Goal: Task Accomplishment & Management: Manage account settings

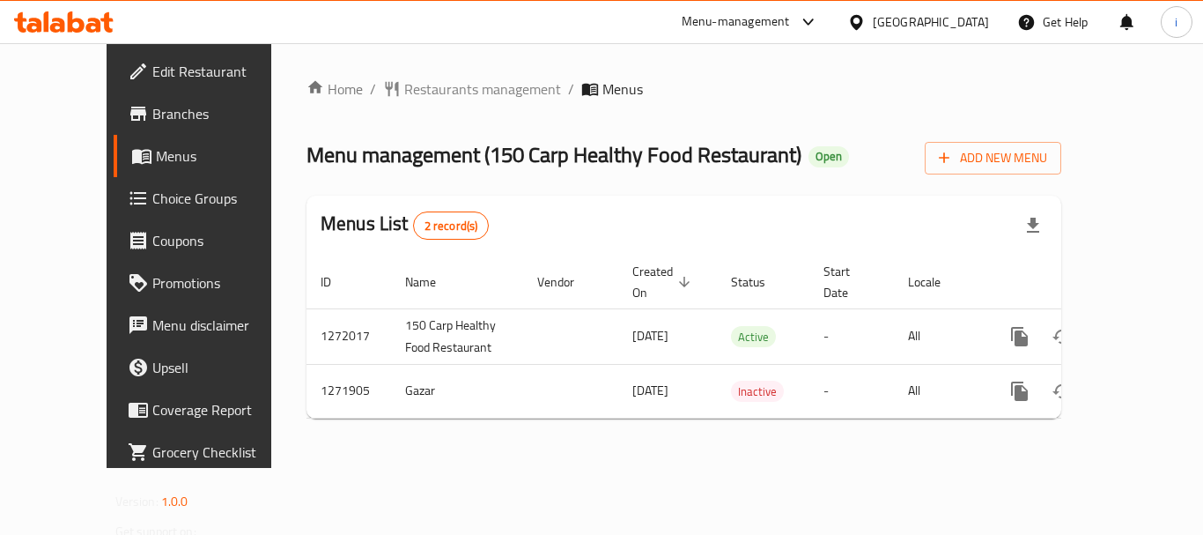
click at [435, 89] on span "Restaurants management" at bounding box center [482, 88] width 157 height 21
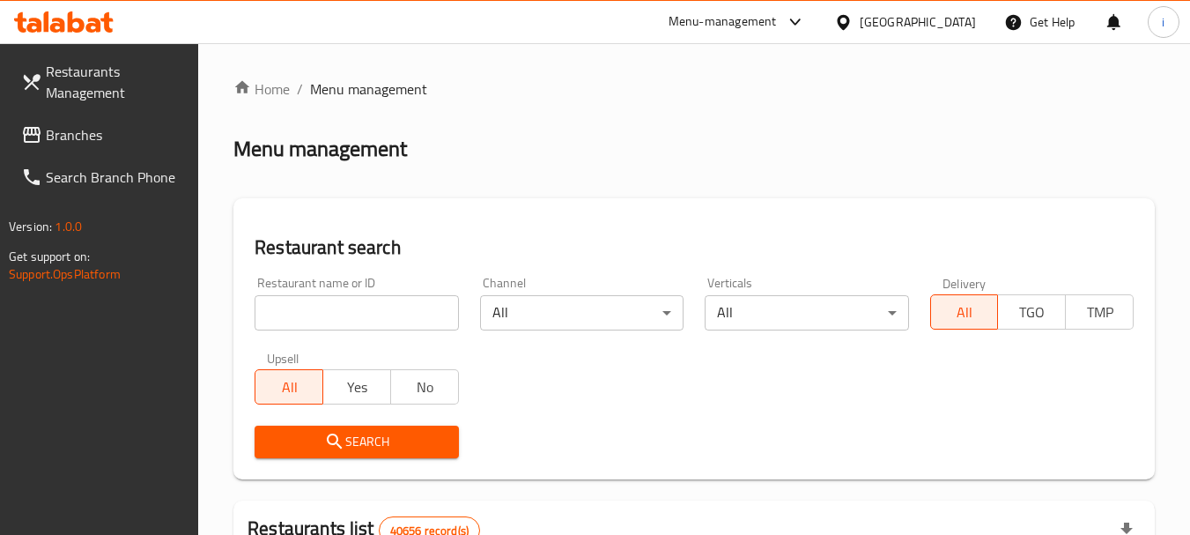
click at [339, 319] on input "search" at bounding box center [357, 312] width 204 height 35
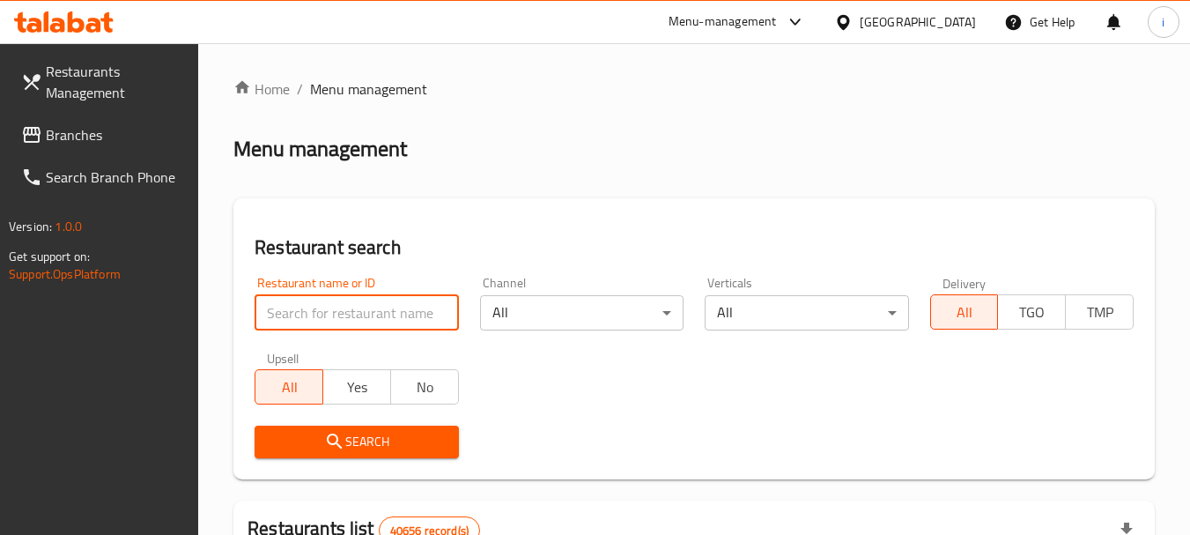
paste input "690011"
type input "690011"
click button "Search" at bounding box center [357, 442] width 204 height 33
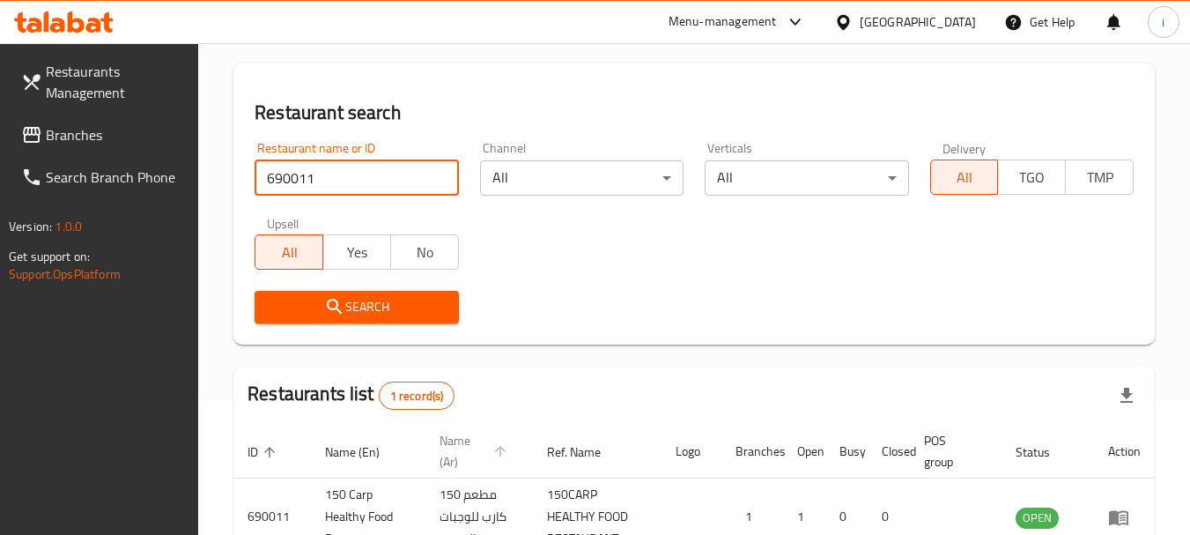
scroll to position [251, 0]
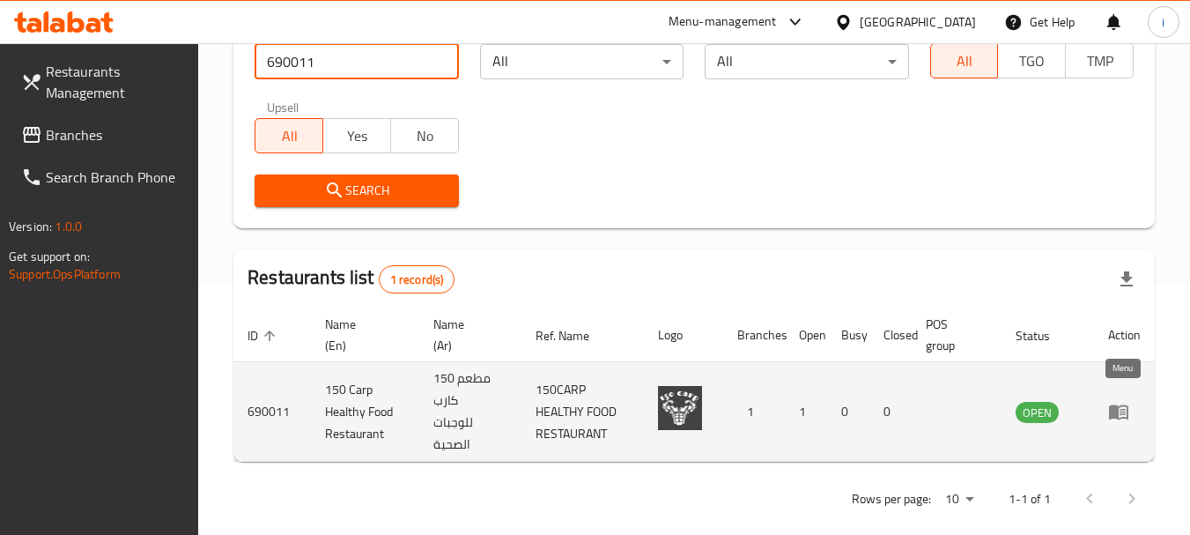
click at [1120, 409] on icon "enhanced table" at bounding box center [1118, 411] width 21 height 21
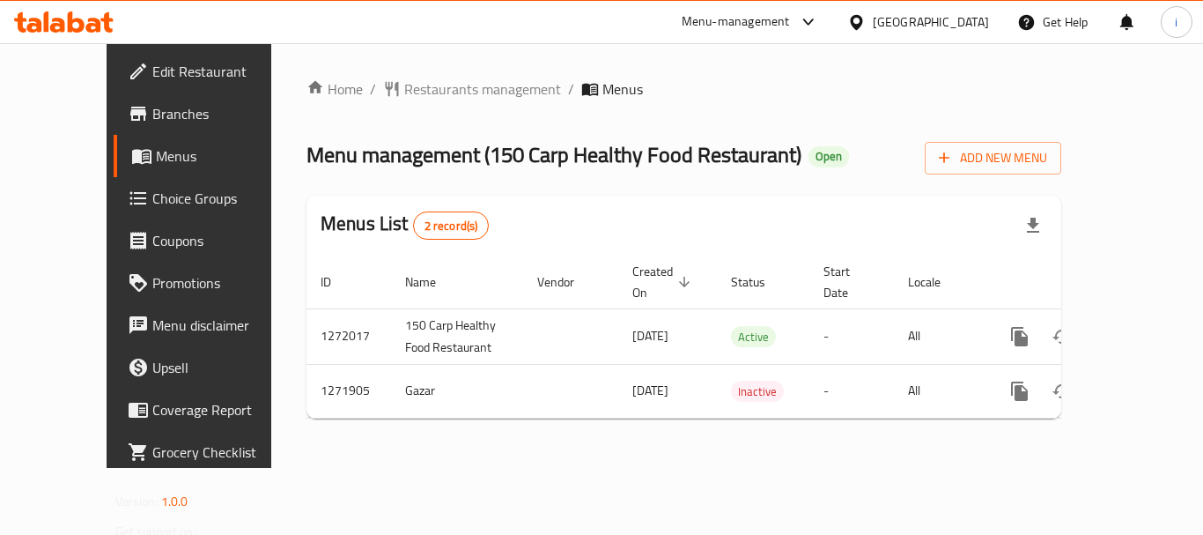
click at [778, 21] on div "Menu-management" at bounding box center [736, 21] width 108 height 21
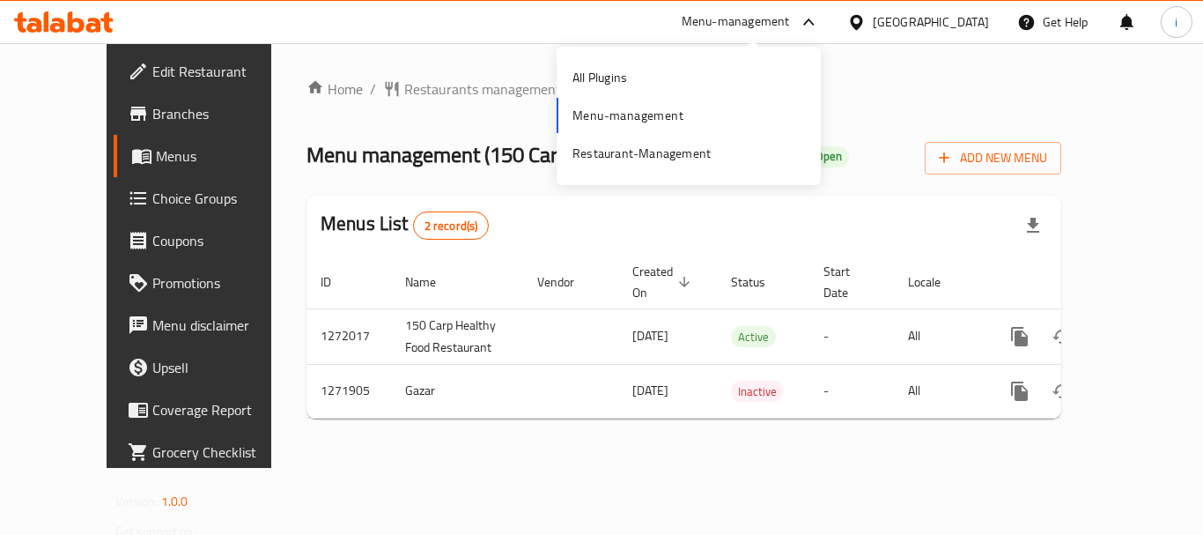
click at [156, 157] on span "Menus" at bounding box center [224, 155] width 137 height 21
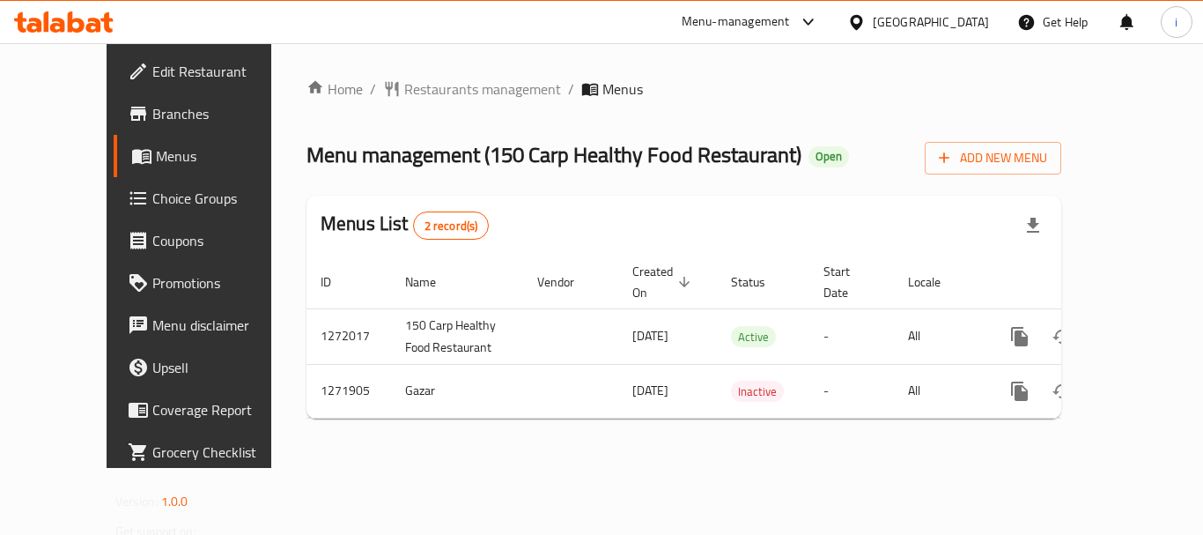
click at [719, 32] on div "Menu-management" at bounding box center [736, 21] width 108 height 21
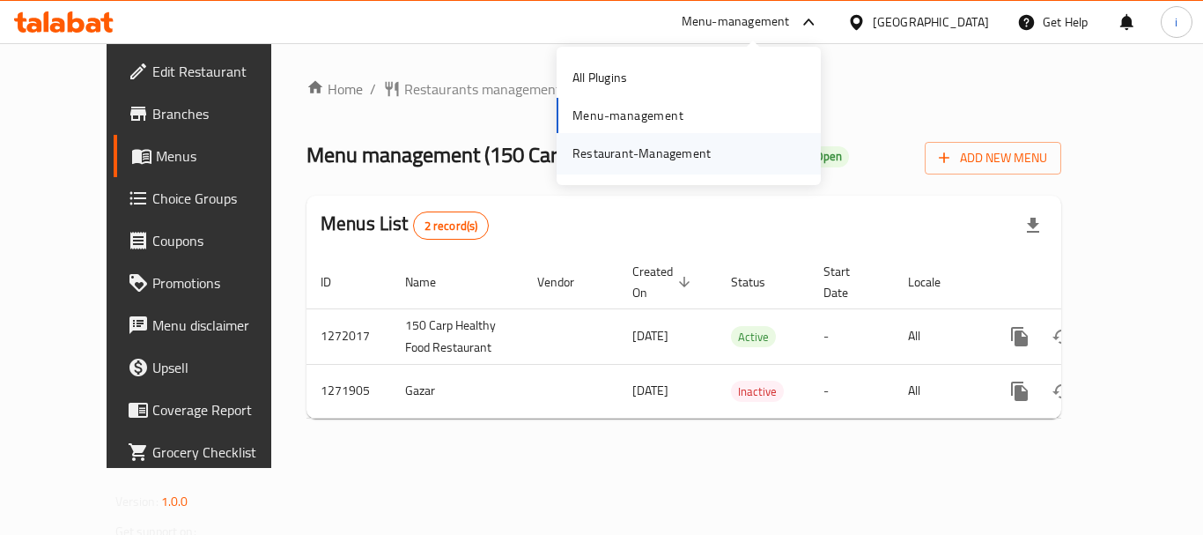
click at [674, 157] on div "Restaurant-Management" at bounding box center [642, 153] width 138 height 19
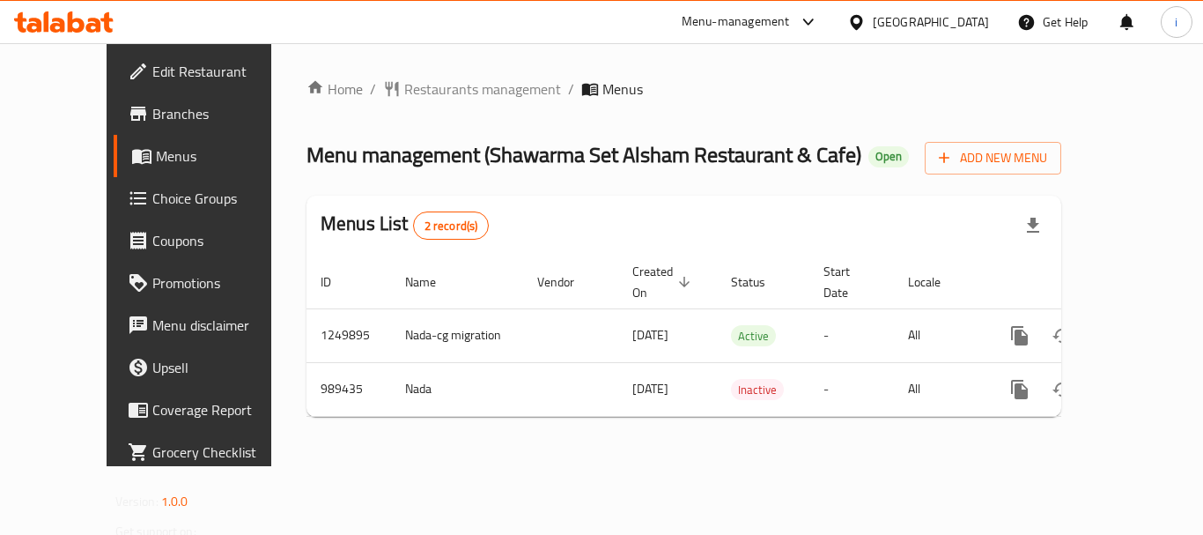
click at [404, 94] on span "Restaurants management" at bounding box center [482, 88] width 157 height 21
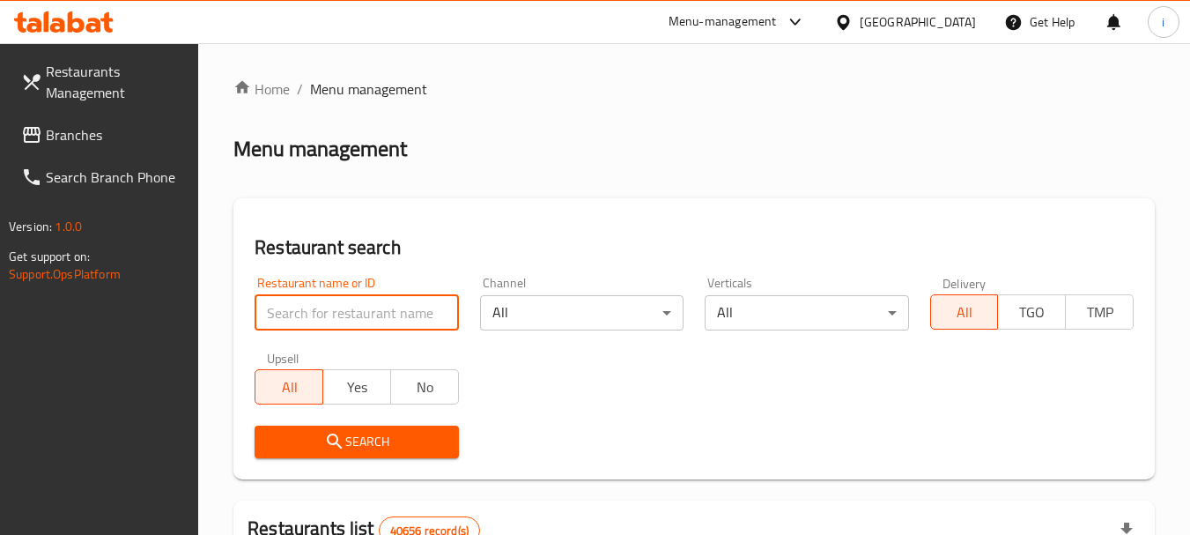
click at [324, 315] on input "search" at bounding box center [357, 312] width 204 height 35
paste input "660285"
type input "660285"
click button "Search" at bounding box center [357, 442] width 204 height 33
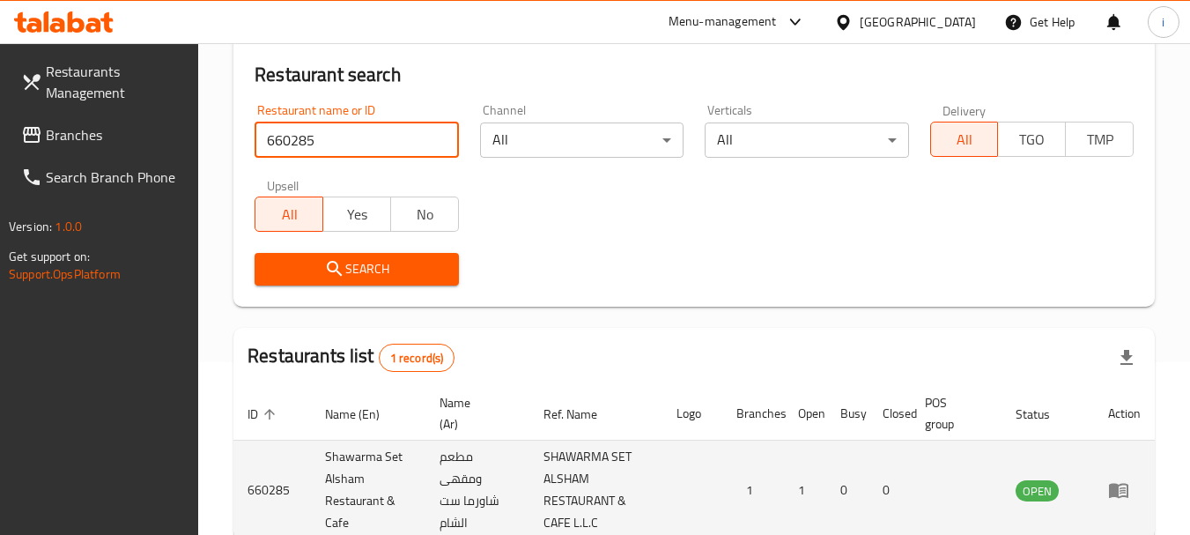
scroll to position [273, 0]
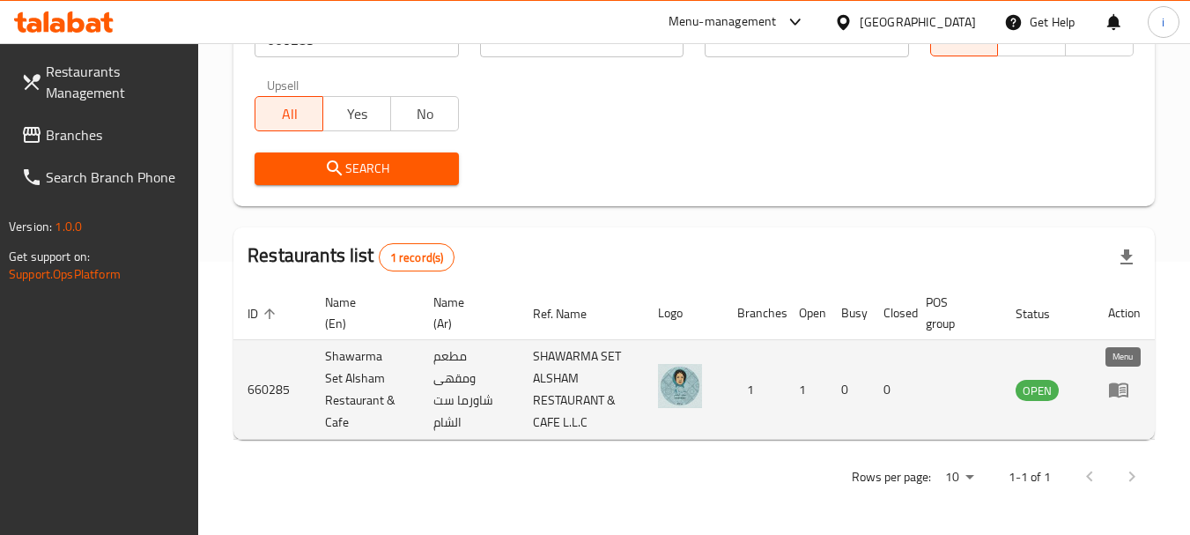
click at [1122, 391] on icon "enhanced table" at bounding box center [1118, 389] width 21 height 21
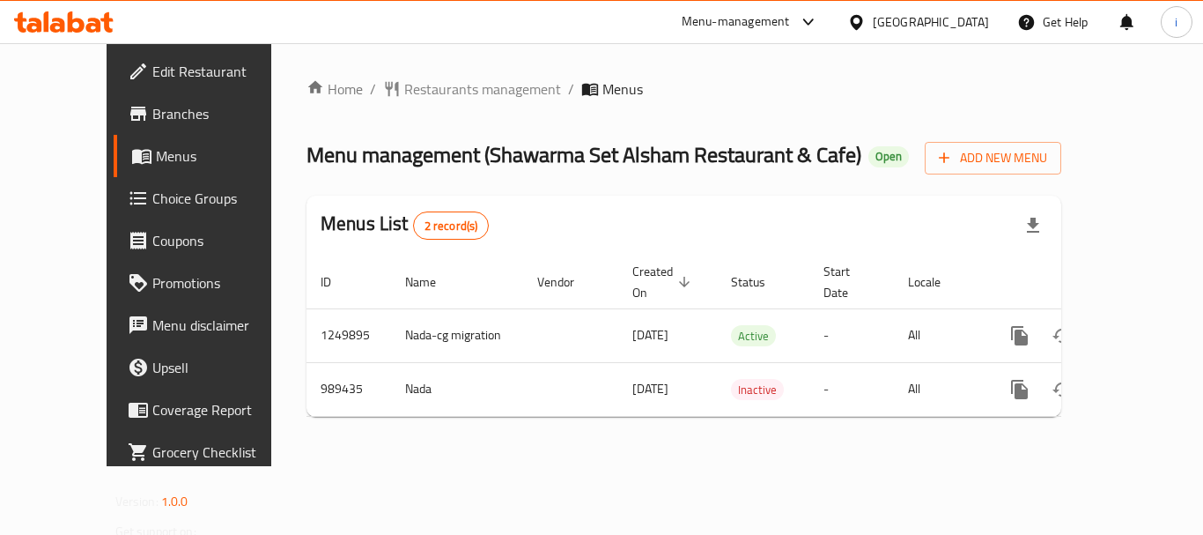
click at [969, 26] on div "[GEOGRAPHIC_DATA]" at bounding box center [931, 21] width 116 height 19
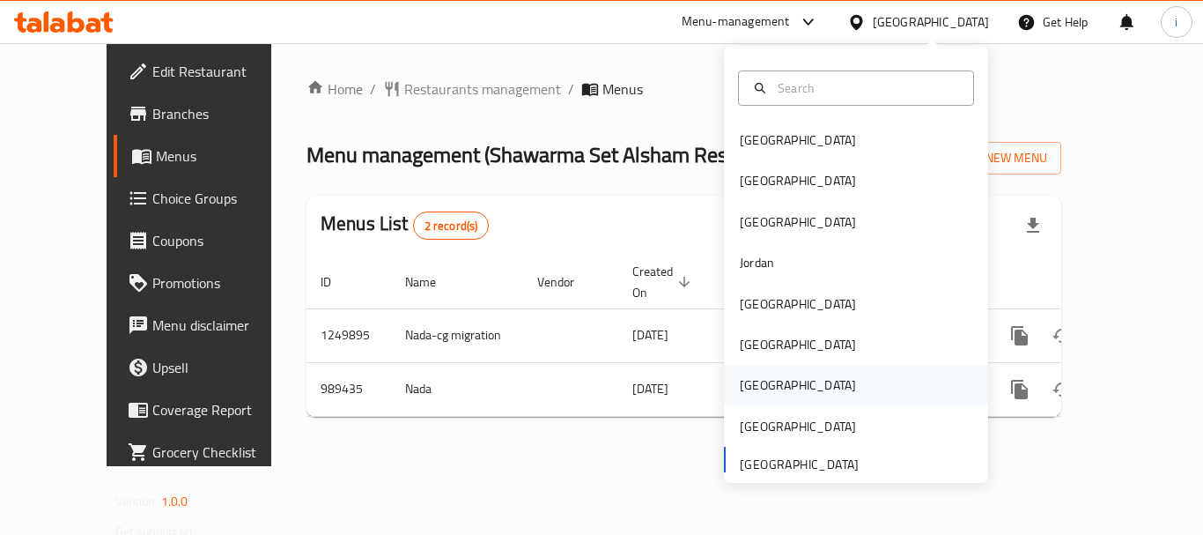
click at [748, 378] on div "[GEOGRAPHIC_DATA]" at bounding box center [798, 384] width 116 height 19
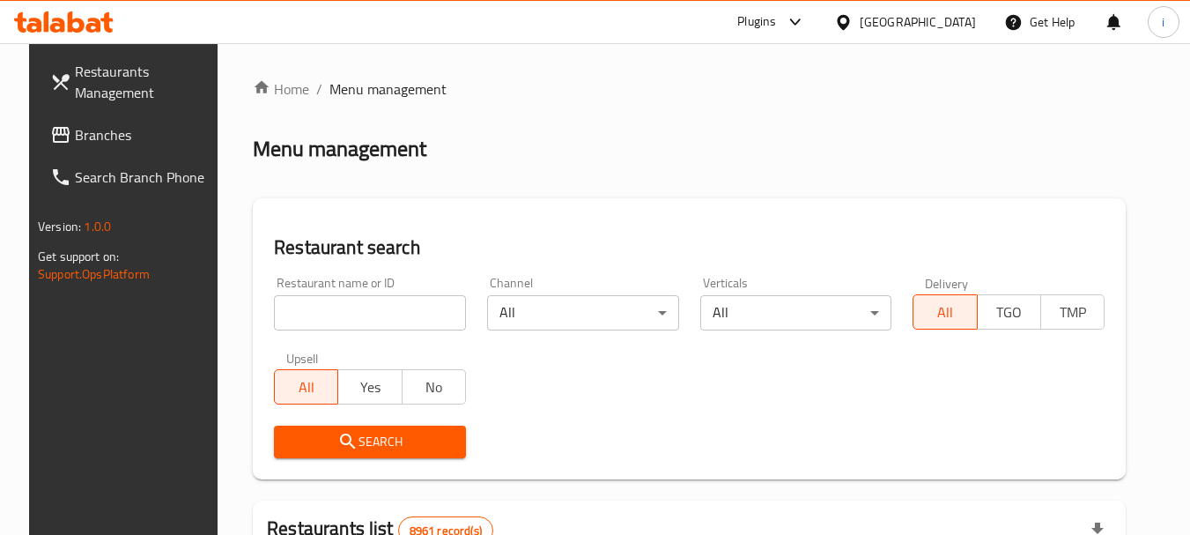
click at [75, 136] on span "Branches" at bounding box center [144, 134] width 139 height 21
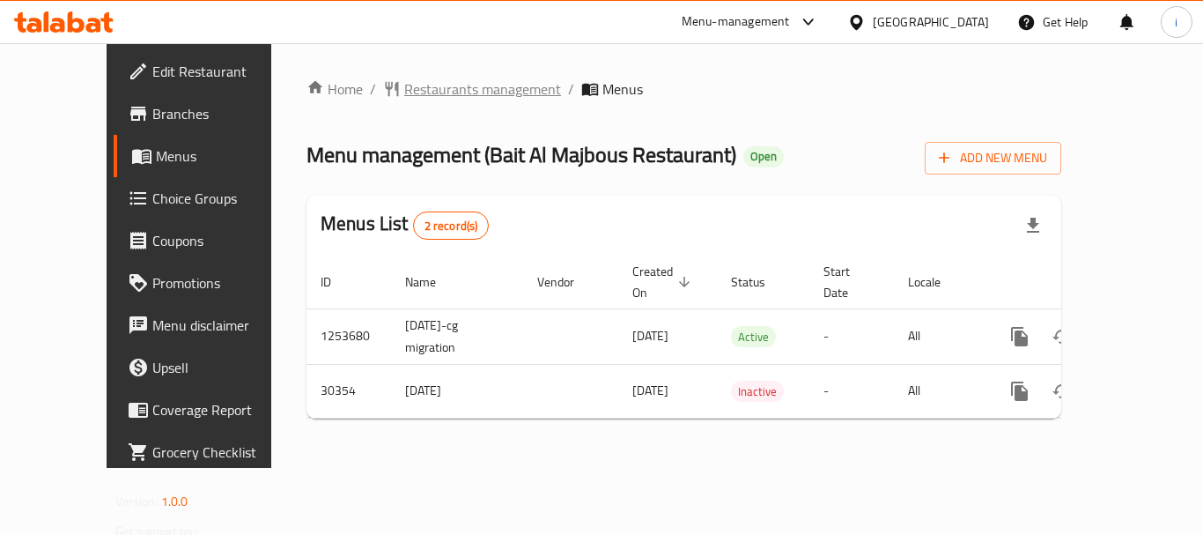
click at [407, 86] on span "Restaurants management" at bounding box center [482, 88] width 157 height 21
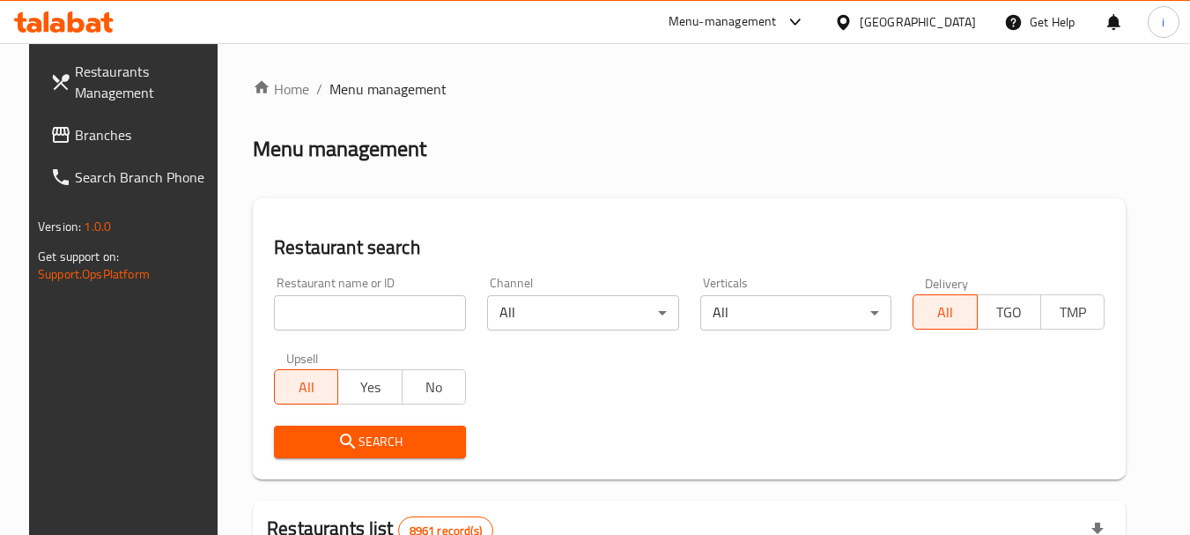
click at [319, 315] on input "search" at bounding box center [370, 312] width 192 height 35
paste input "15572"
type input "15572"
click button "Search" at bounding box center [370, 442] width 192 height 33
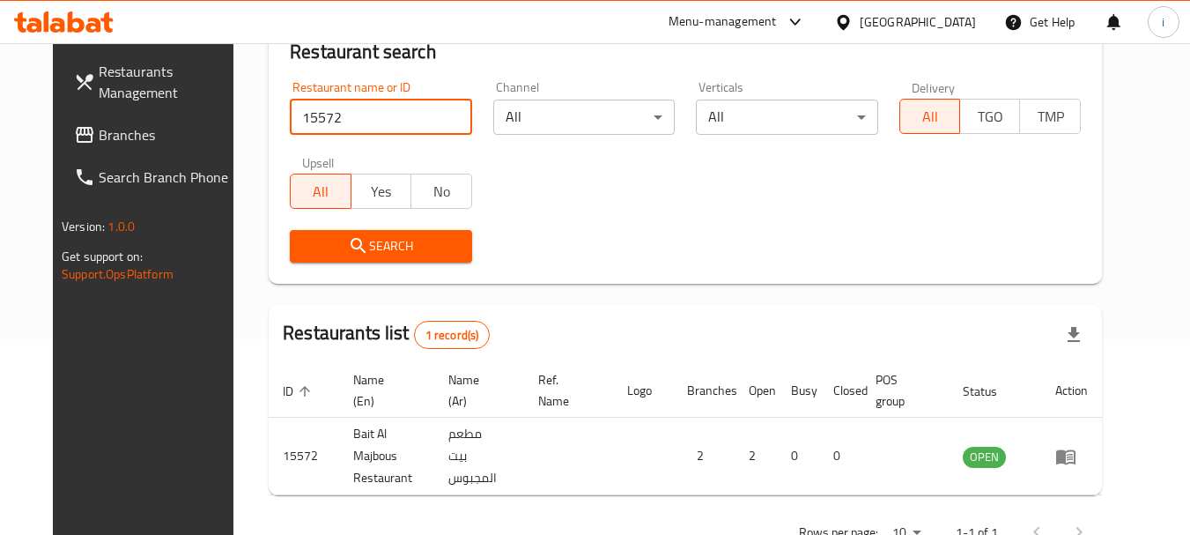
scroll to position [236, 0]
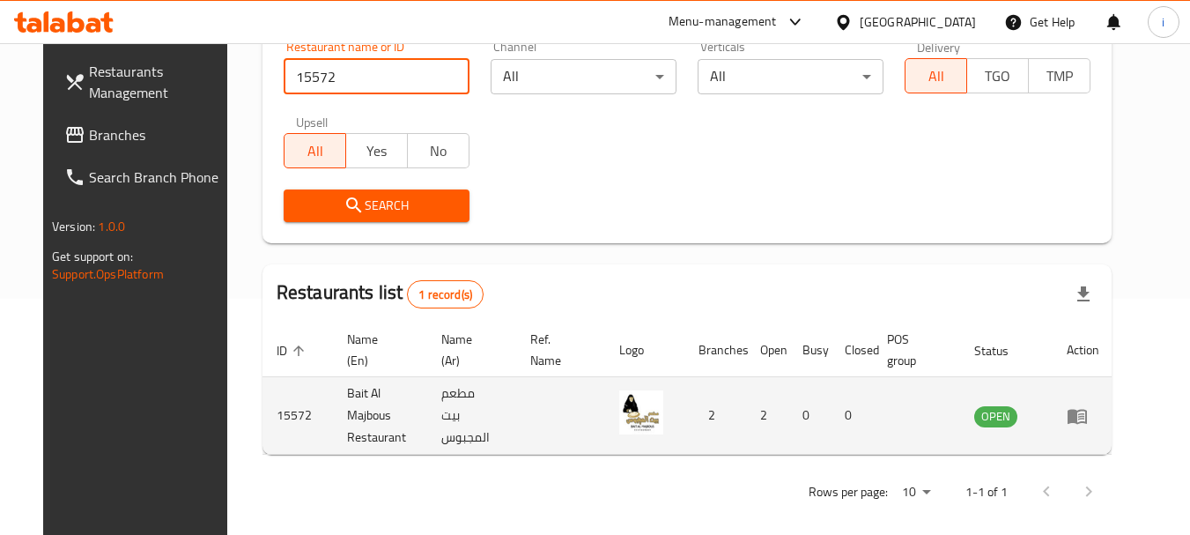
click at [1087, 411] on icon "enhanced table" at bounding box center [1077, 416] width 19 height 15
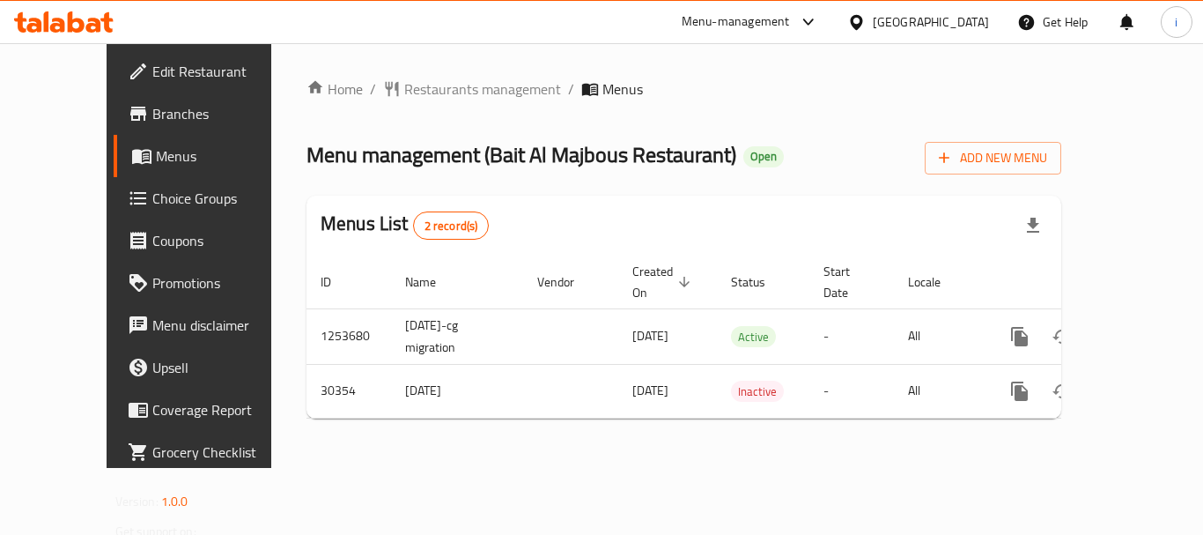
click at [973, 27] on div "[GEOGRAPHIC_DATA]" at bounding box center [931, 21] width 116 height 19
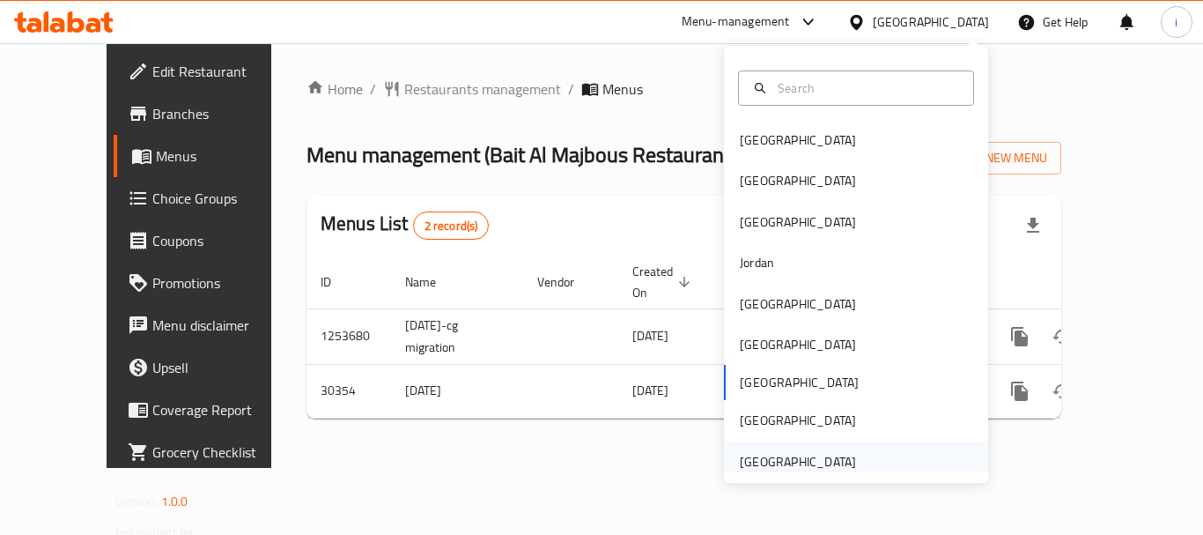
click at [805, 457] on div "United Arab Emirates" at bounding box center [798, 461] width 116 height 19
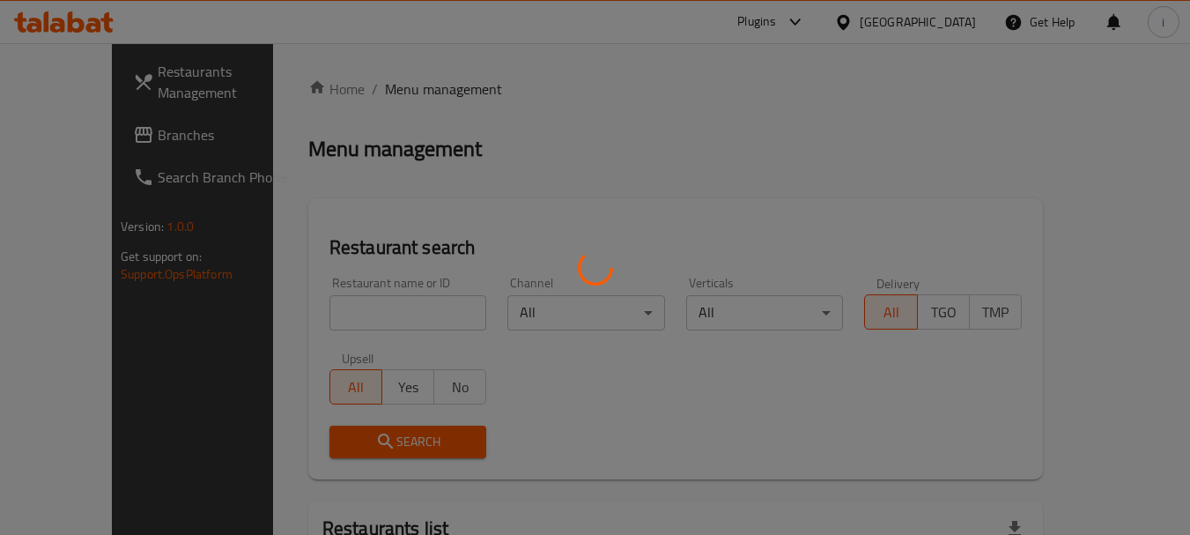
click at [78, 121] on div at bounding box center [595, 267] width 1190 height 535
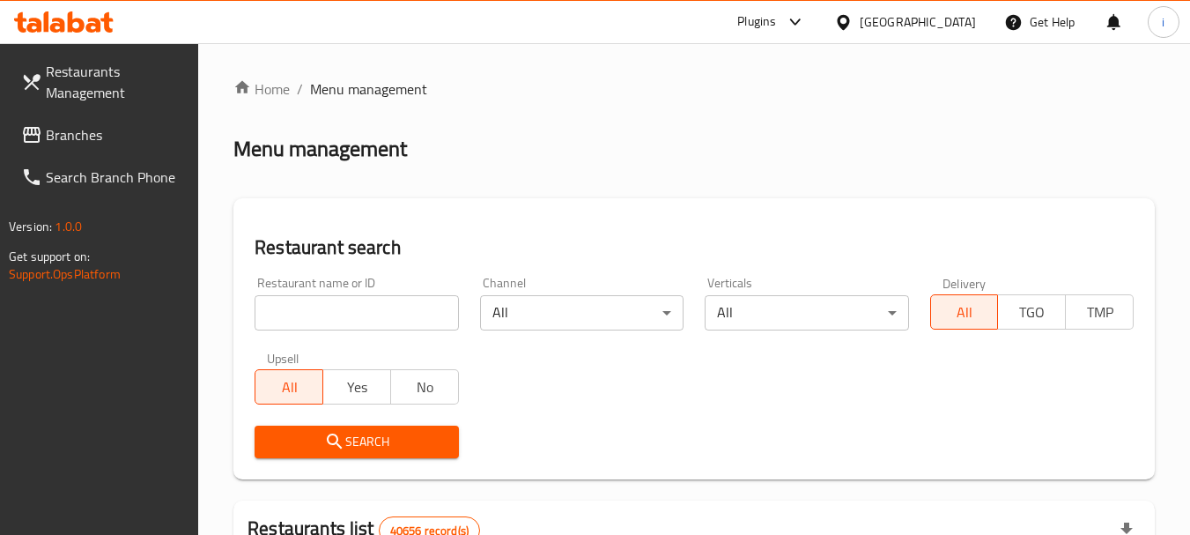
click at [77, 133] on span "Branches" at bounding box center [115, 134] width 139 height 21
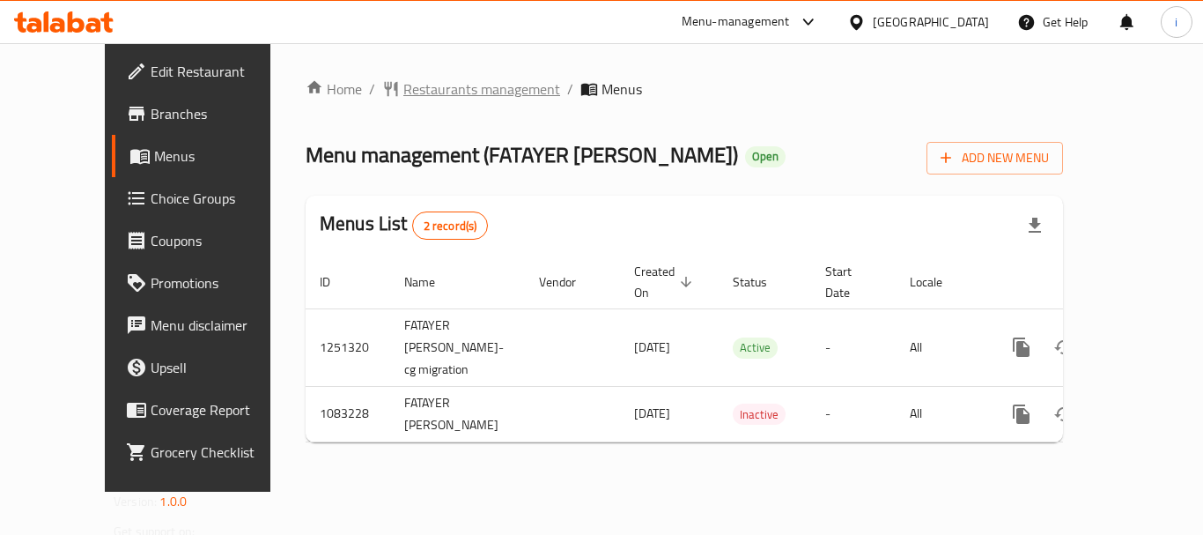
click at [404, 98] on span "Restaurants management" at bounding box center [482, 88] width 157 height 21
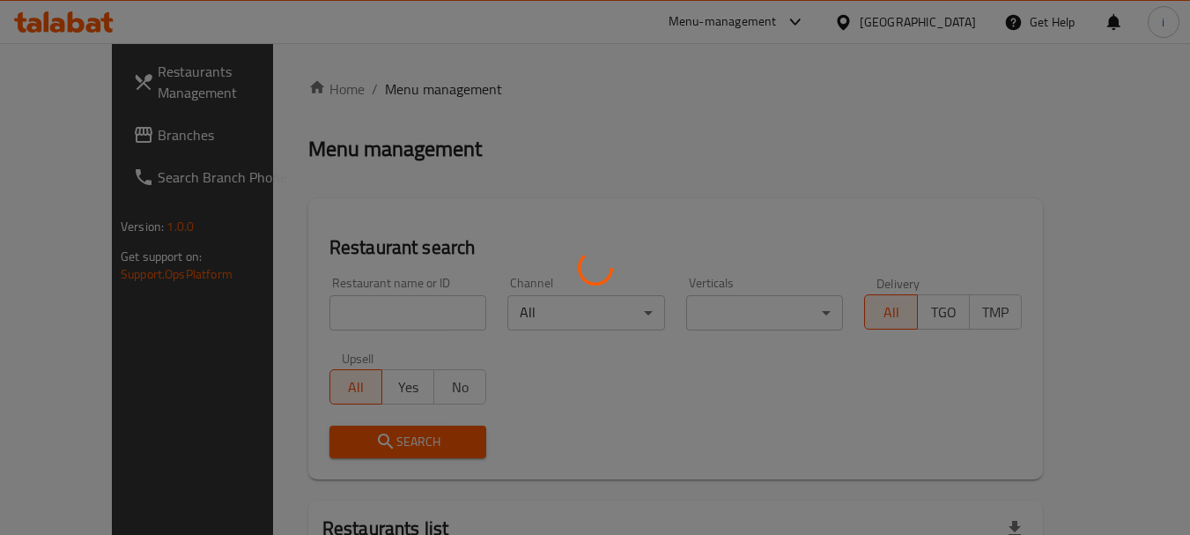
click at [342, 315] on div at bounding box center [595, 267] width 1190 height 535
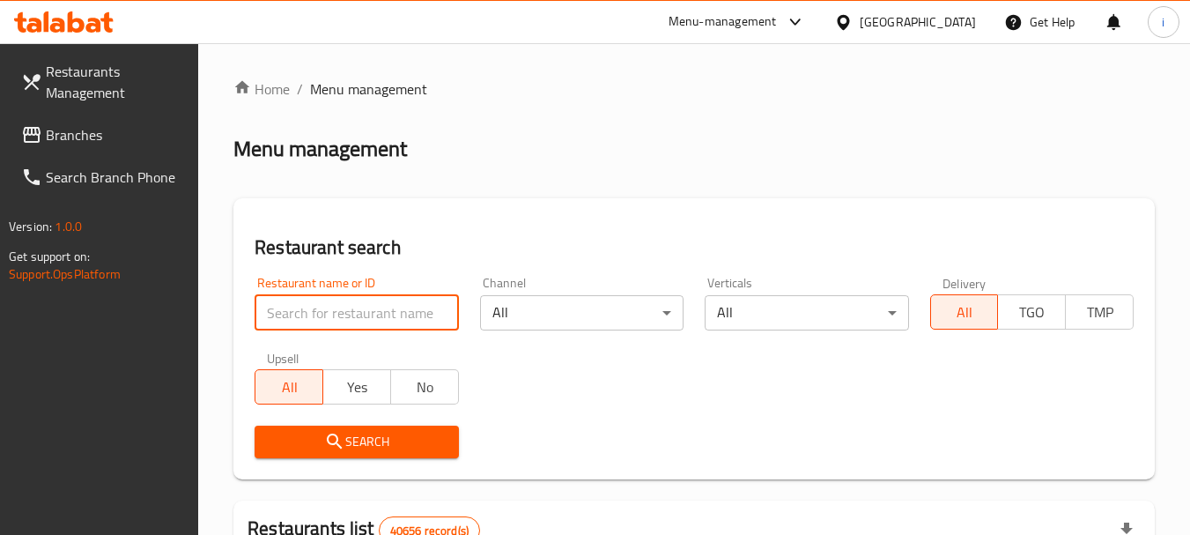
click at [342, 315] on input "search" at bounding box center [357, 312] width 204 height 35
paste input "664407"
type input "664407"
click button "Search" at bounding box center [357, 442] width 204 height 33
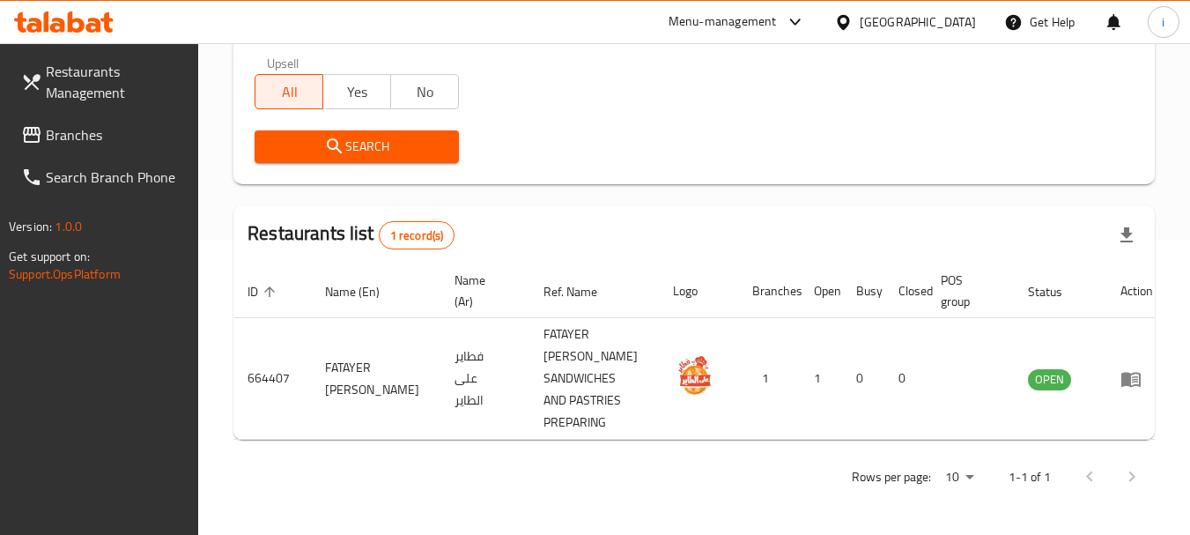
scroll to position [273, 0]
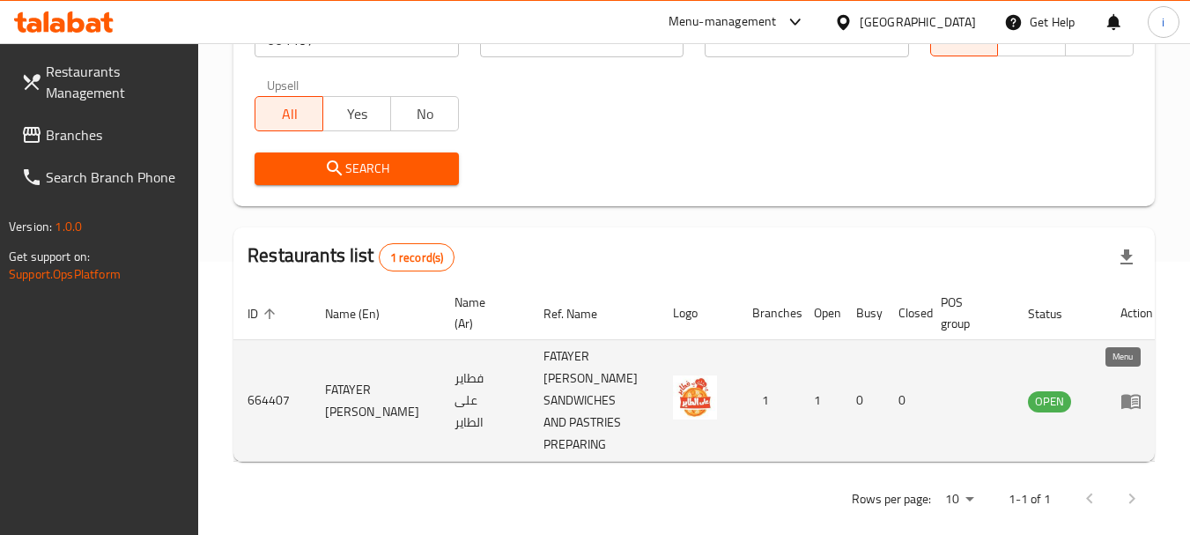
click at [1132, 398] on icon "enhanced table" at bounding box center [1135, 401] width 6 height 7
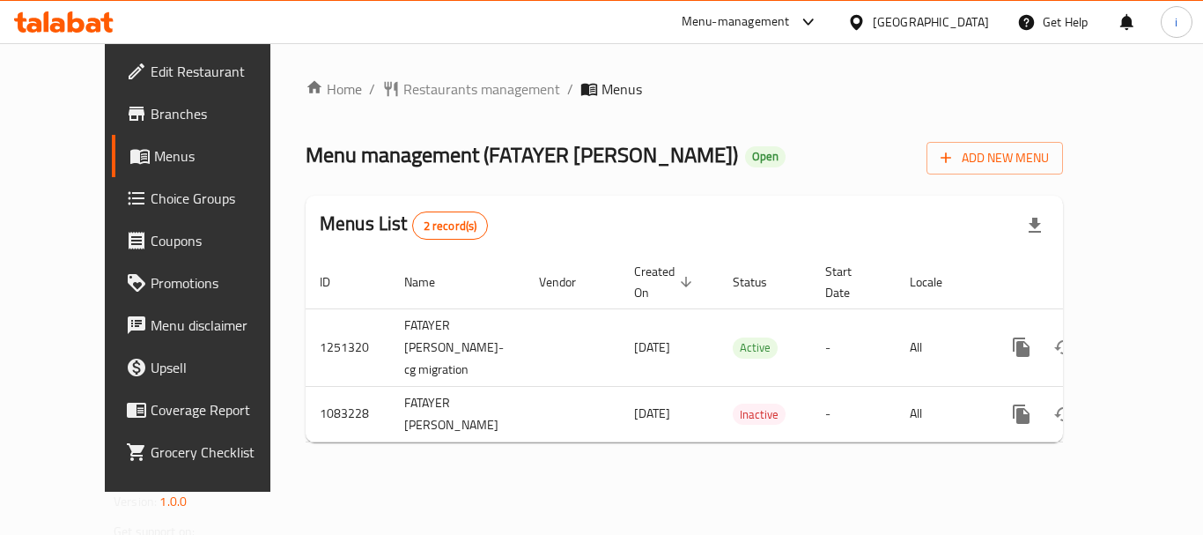
click at [914, 19] on div "[GEOGRAPHIC_DATA]" at bounding box center [931, 21] width 116 height 19
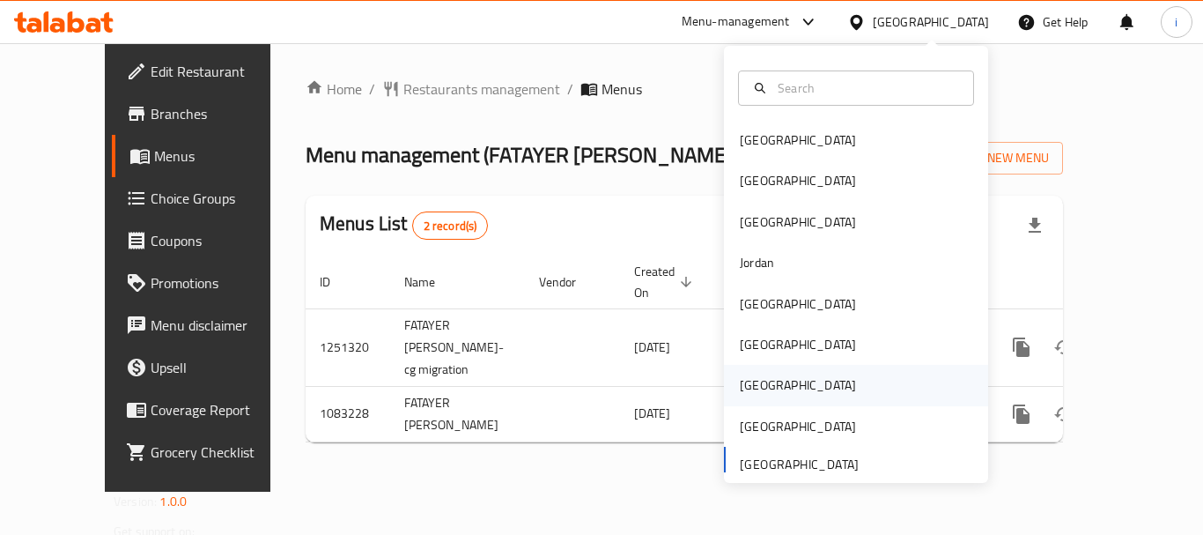
click at [744, 386] on div "[GEOGRAPHIC_DATA]" at bounding box center [798, 384] width 116 height 19
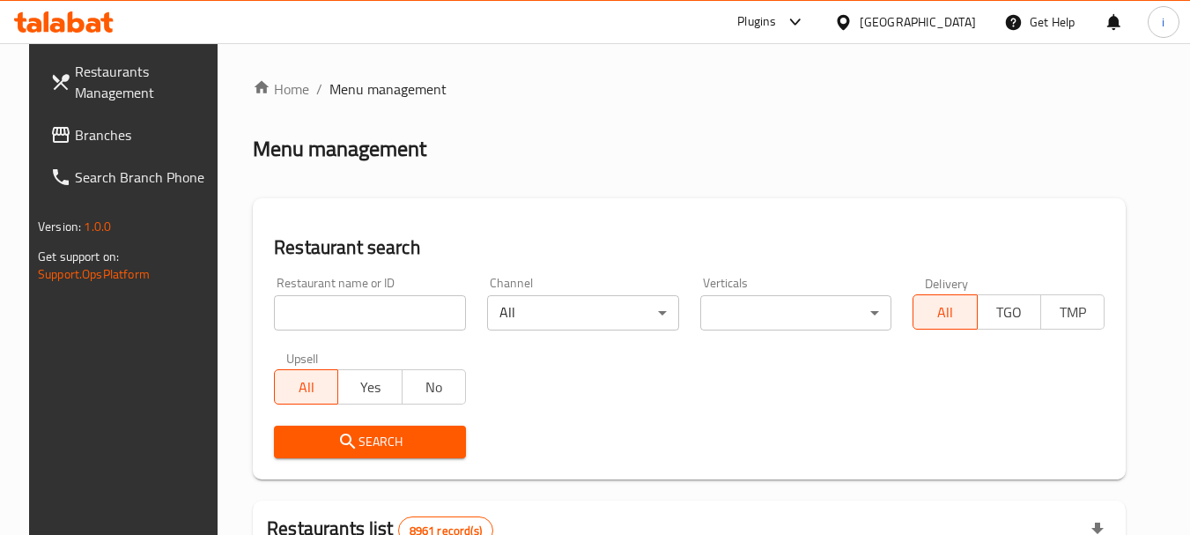
click at [105, 136] on span "Branches" at bounding box center [144, 134] width 139 height 21
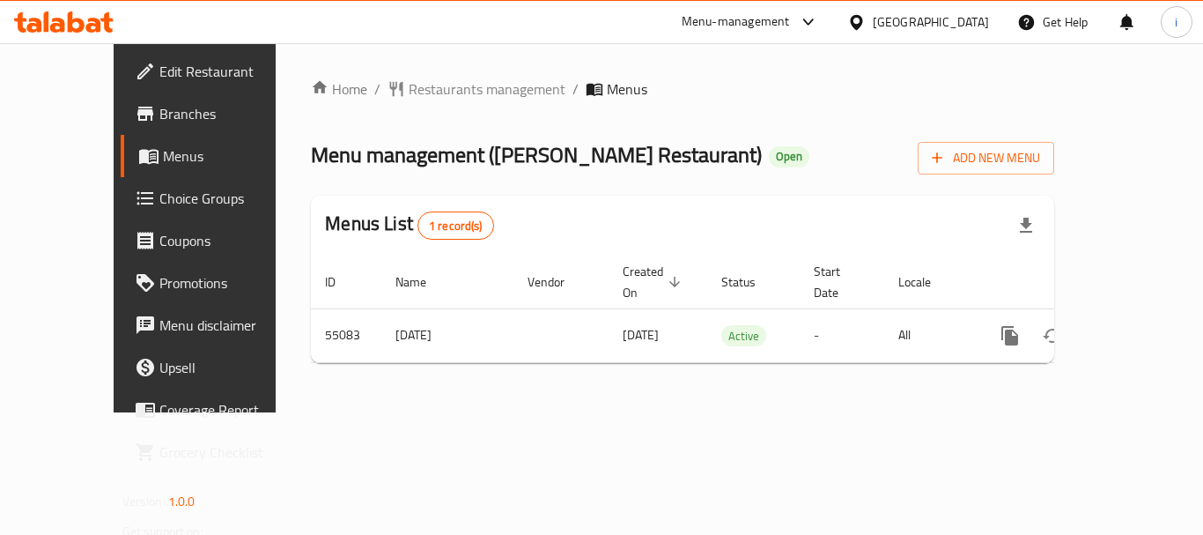
click at [441, 95] on span "Restaurants management" at bounding box center [487, 88] width 157 height 21
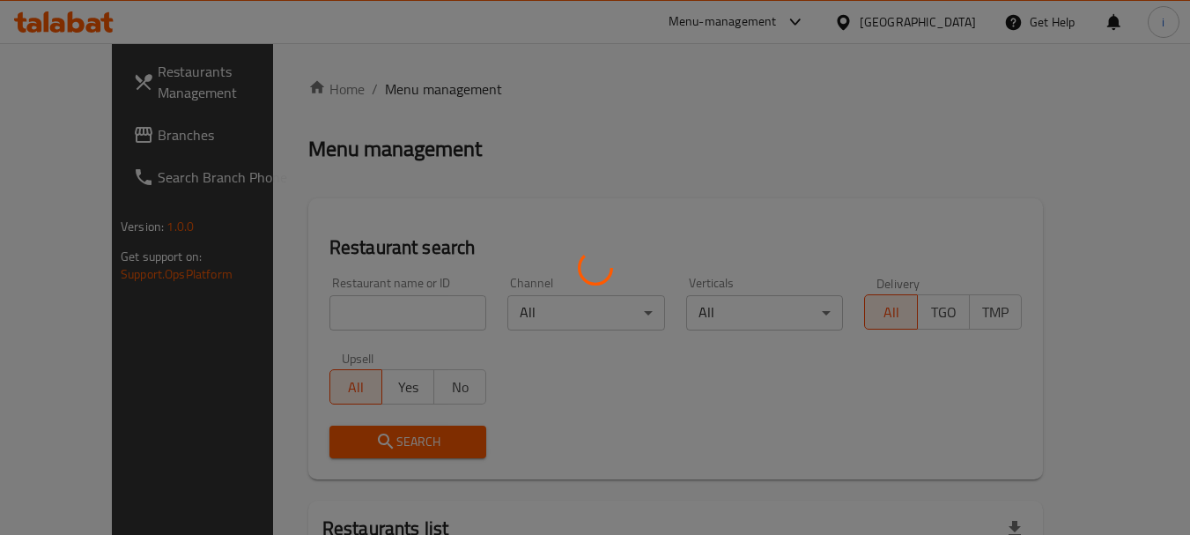
click at [366, 315] on div at bounding box center [595, 267] width 1190 height 535
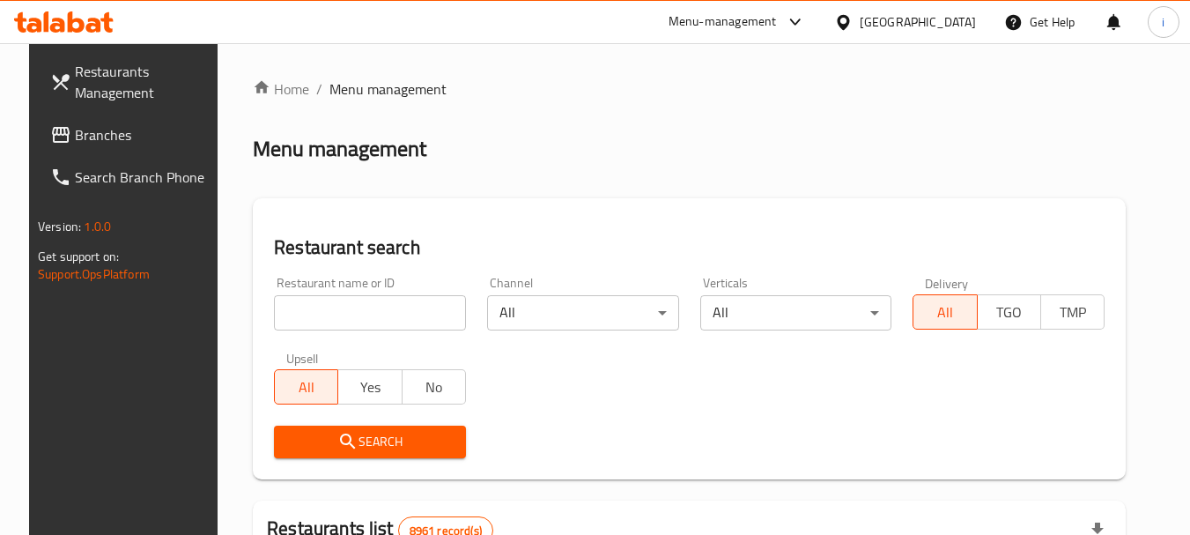
click at [366, 315] on input "search" at bounding box center [370, 312] width 192 height 35
paste input "27117"
type input "27117"
click button "Search" at bounding box center [370, 442] width 192 height 33
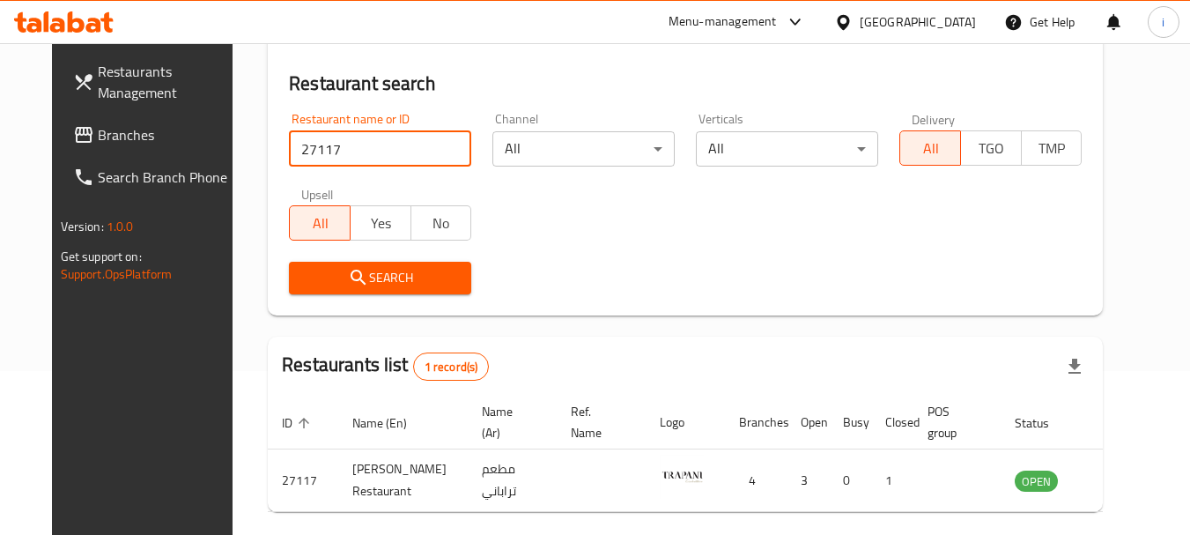
scroll to position [229, 0]
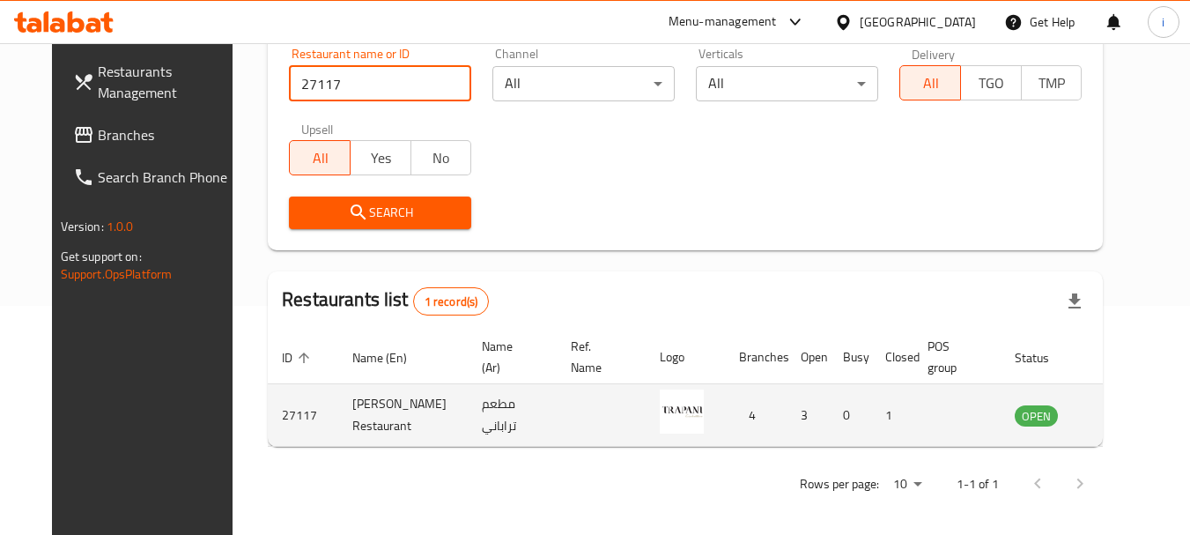
click at [1119, 421] on icon "enhanced table" at bounding box center [1117, 414] width 21 height 21
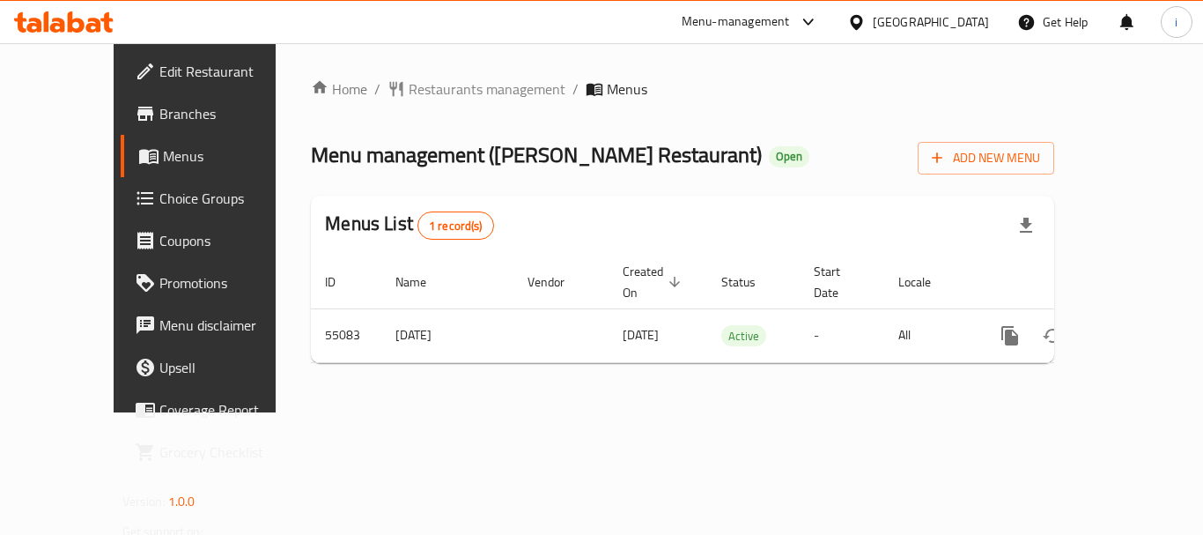
click at [866, 17] on icon at bounding box center [857, 22] width 19 height 19
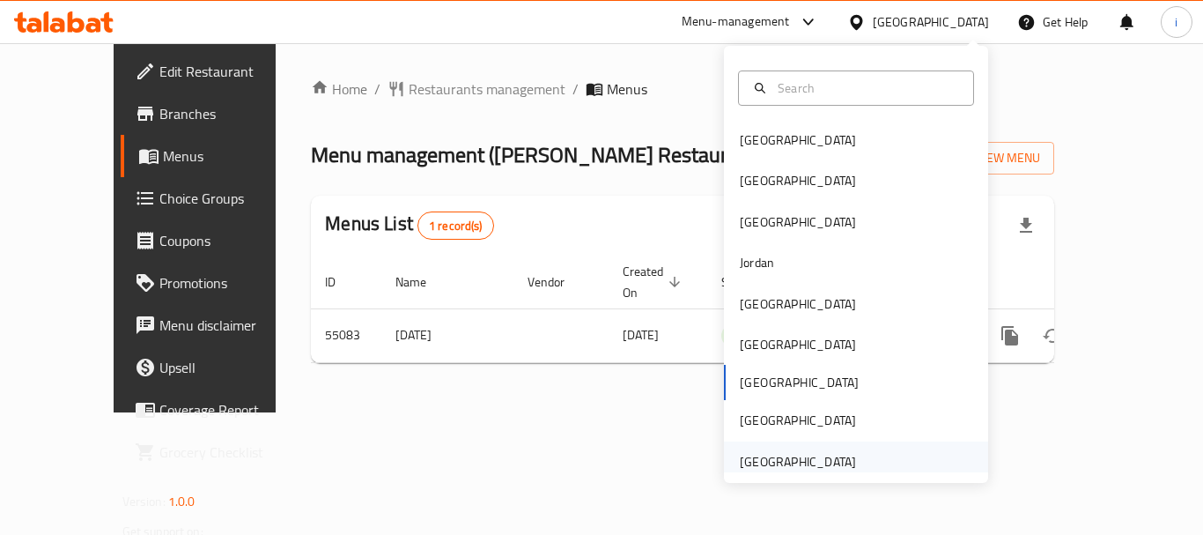
click at [779, 452] on div "United Arab Emirates" at bounding box center [798, 461] width 116 height 19
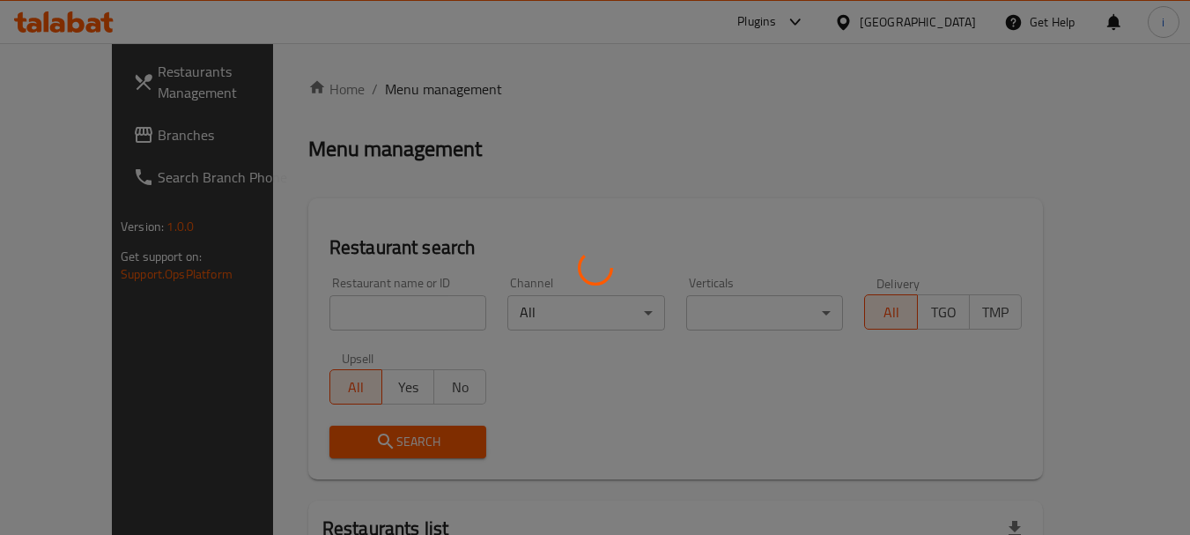
click at [64, 140] on div at bounding box center [595, 267] width 1190 height 535
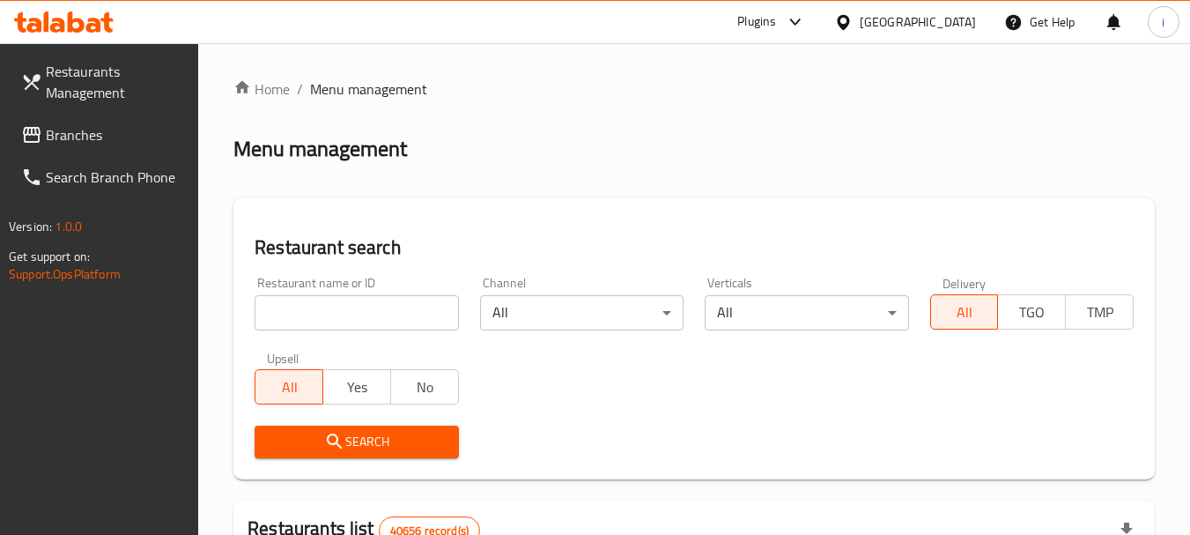
click at [62, 137] on span "Branches" at bounding box center [115, 134] width 139 height 21
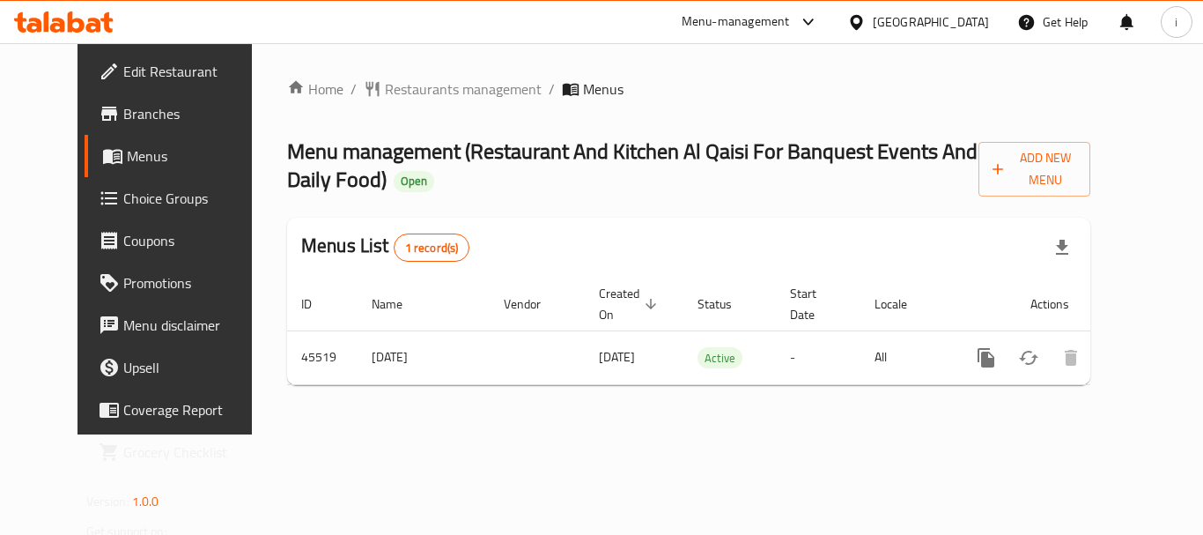
click at [404, 93] on div at bounding box center [601, 267] width 1203 height 535
click at [406, 90] on span "Restaurants management" at bounding box center [463, 88] width 157 height 21
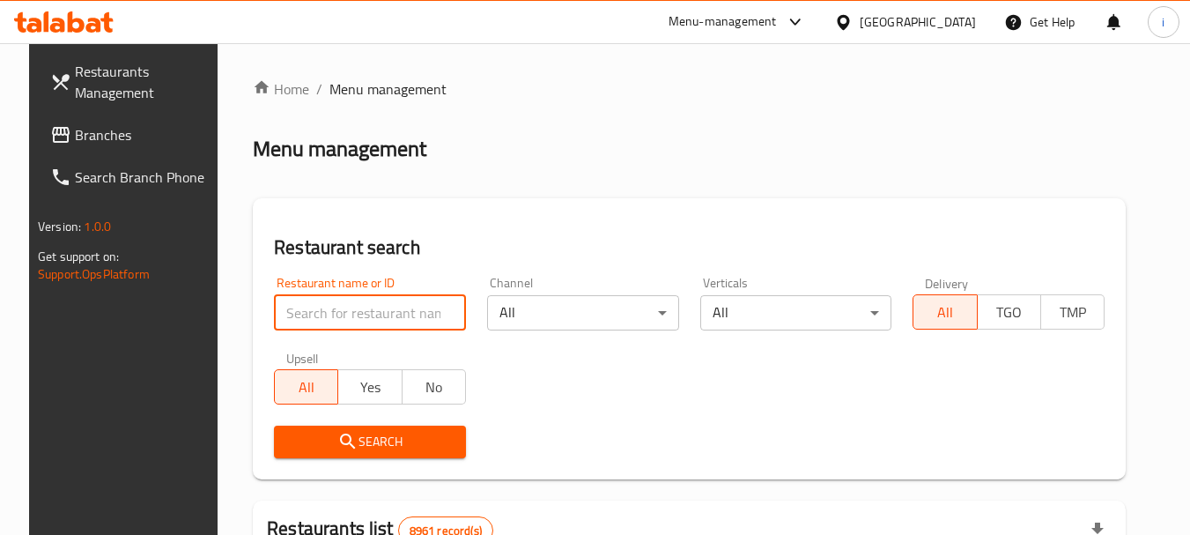
click at [336, 312] on input "search" at bounding box center [370, 312] width 192 height 35
paste input "23021"
click at [336, 312] on input "search" at bounding box center [370, 312] width 192 height 35
type input "23021"
click button "Search" at bounding box center [370, 442] width 192 height 33
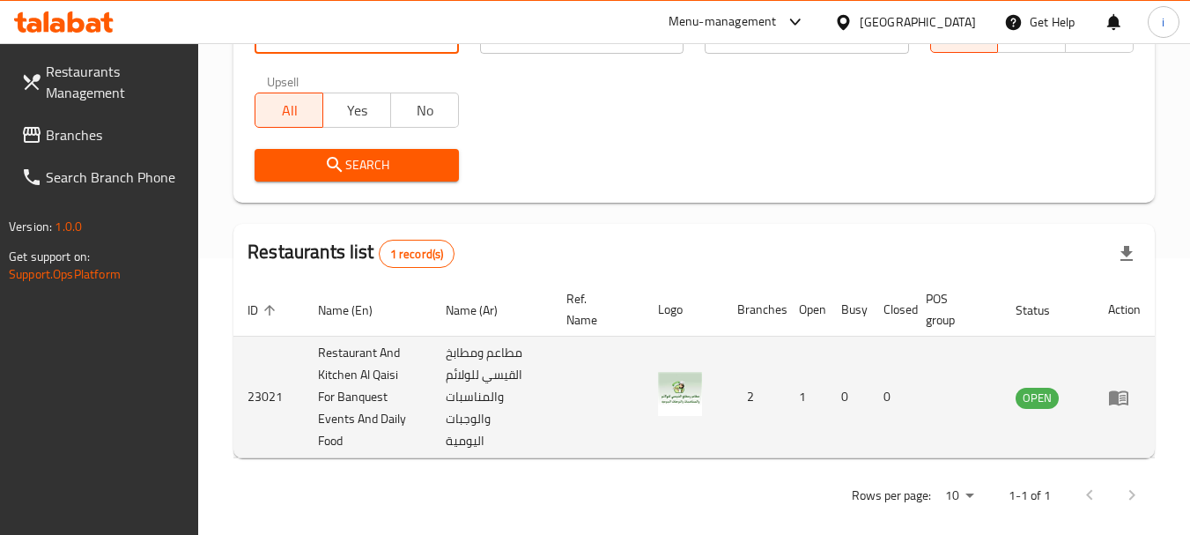
scroll to position [295, 0]
